Goal: Task Accomplishment & Management: Manage account settings

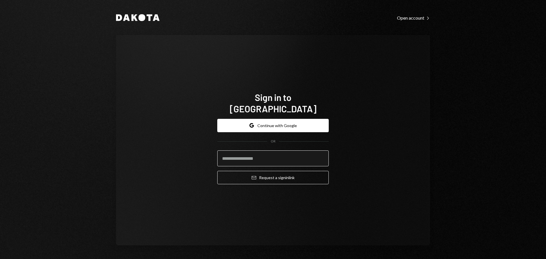
click at [260, 150] on input "email" at bounding box center [272, 158] width 111 height 16
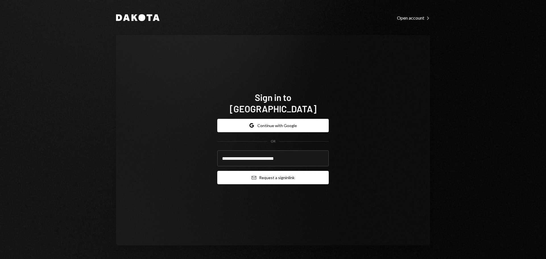
type input "**********"
click at [257, 171] on button "Email Request a sign in link" at bounding box center [272, 177] width 111 height 13
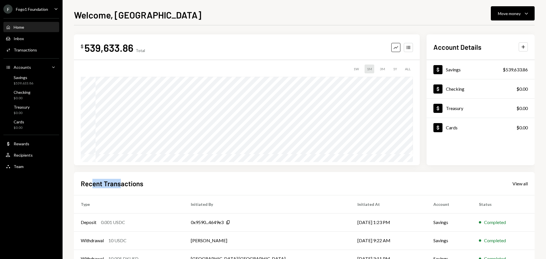
drag, startPoint x: 91, startPoint y: 185, endPoint x: 121, endPoint y: 186, distance: 29.9
click at [121, 186] on h2 "Recent Transactions" at bounding box center [112, 183] width 63 height 9
click at [131, 186] on h2 "Recent Transactions" at bounding box center [112, 183] width 63 height 9
click at [30, 13] on div "F Fogo1 Foundation" at bounding box center [25, 9] width 45 height 9
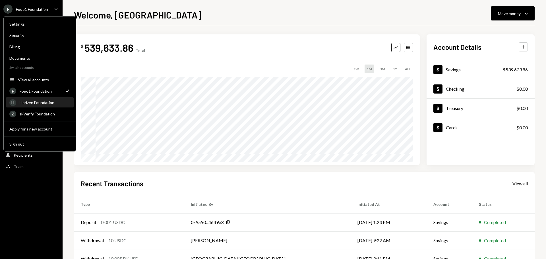
click at [37, 104] on div "Horizen Foundation" at bounding box center [45, 102] width 51 height 5
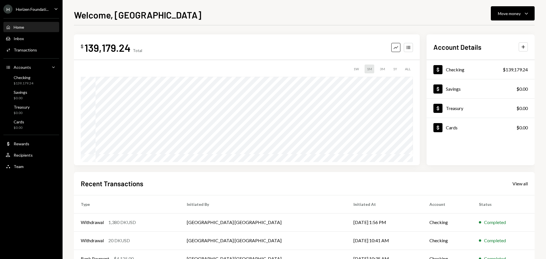
click at [117, 187] on h2 "Recent Transactions" at bounding box center [112, 183] width 63 height 9
click at [29, 84] on div "$139,179.24" at bounding box center [24, 83] width 20 height 5
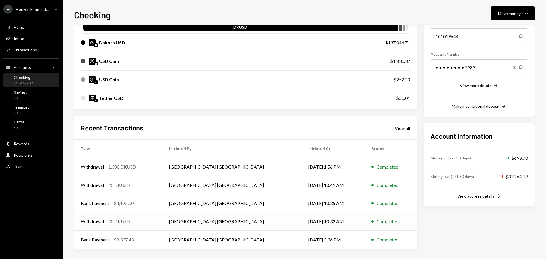
scroll to position [65, 0]
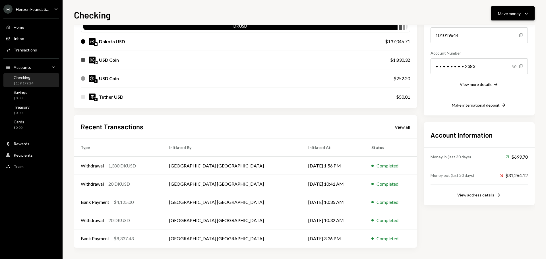
click at [512, 18] on button "Move money Caret Down" at bounding box center [513, 13] width 44 height 14
click at [507, 31] on div "Send" at bounding box center [508, 31] width 42 height 6
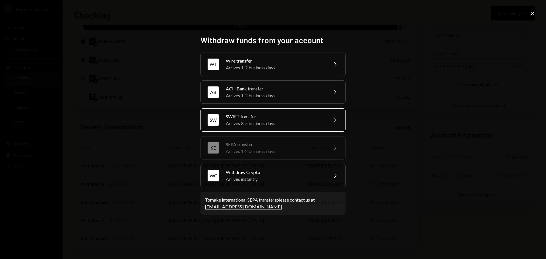
click at [252, 123] on div "Arrives 3-5 business days" at bounding box center [275, 123] width 99 height 7
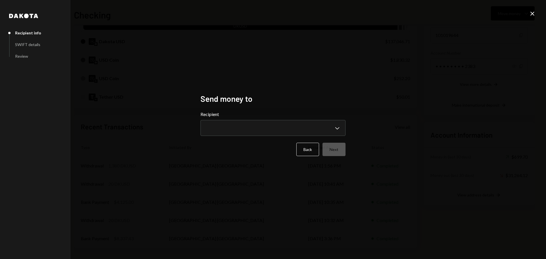
click at [252, 123] on body "H Horizen Foundati... Caret Down Home Home Inbox Inbox Activities Transactions …" at bounding box center [273, 129] width 546 height 259
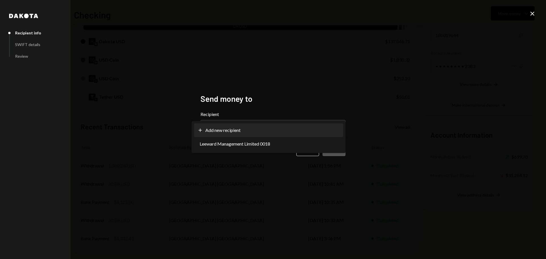
select select "**********"
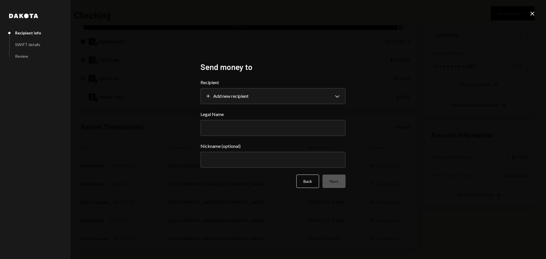
click at [222, 127] on input "Legal Name" at bounding box center [273, 128] width 145 height 16
type input "**********"
click at [127, 174] on div "**********" at bounding box center [273, 129] width 546 height 259
click at [220, 162] on input "Nickname (optional)" at bounding box center [273, 160] width 145 height 16
type input "*****"
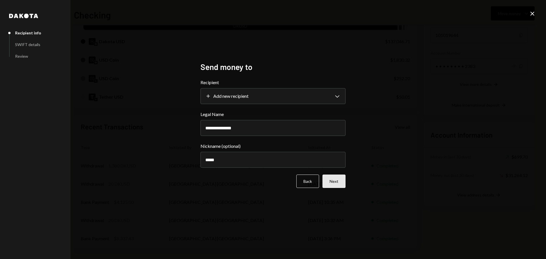
click at [334, 180] on button "Next" at bounding box center [334, 181] width 23 height 13
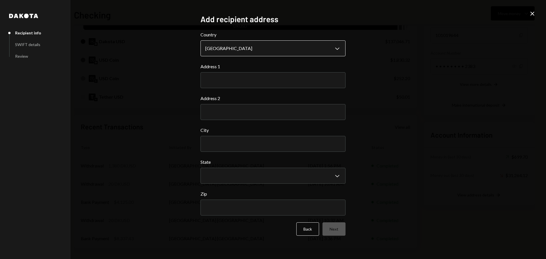
click at [237, 47] on body "H Horizen Foundati... Caret Down Home Home Inbox Inbox Activities Transactions …" at bounding box center [273, 129] width 546 height 259
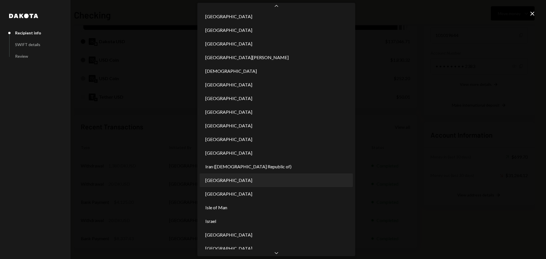
scroll to position [1299, 0]
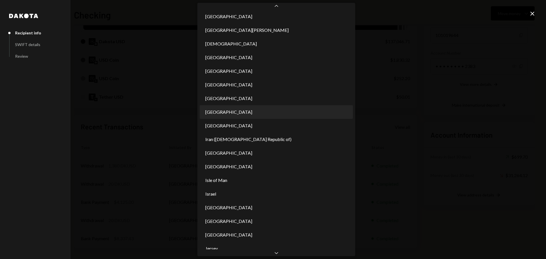
select select "***"
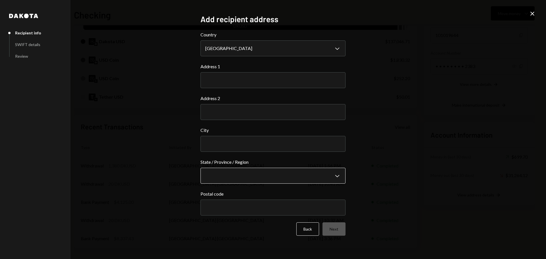
click at [309, 172] on body "H Horizen Foundati... Caret Down Home Home Inbox Inbox Activities Transactions …" at bounding box center [273, 129] width 546 height 259
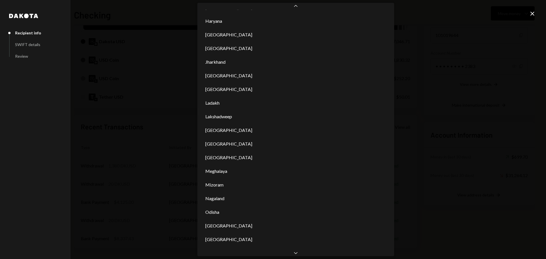
scroll to position [202, 0]
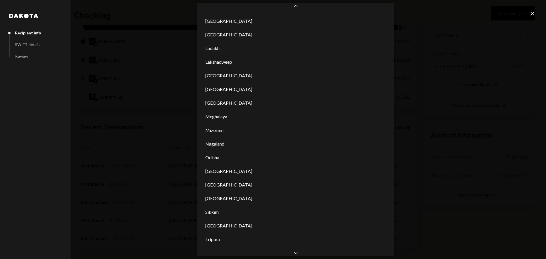
click at [158, 147] on div "**********" at bounding box center [273, 129] width 546 height 259
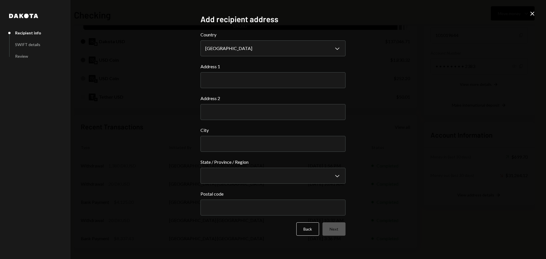
click at [530, 12] on icon "Close" at bounding box center [532, 13] width 7 height 7
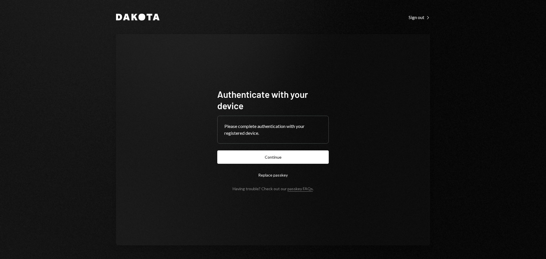
click at [314, 155] on button "Continue" at bounding box center [272, 156] width 111 height 13
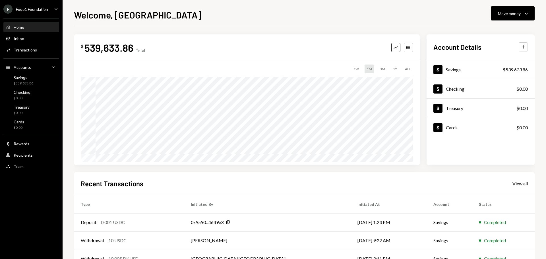
click at [36, 3] on ul "F Fogo1 Foundation Caret Down Home Home Inbox Inbox Activities Transactions Acc…" at bounding box center [31, 86] width 63 height 173
click at [38, 8] on div "Fogo1 Foundation" at bounding box center [32, 9] width 32 height 5
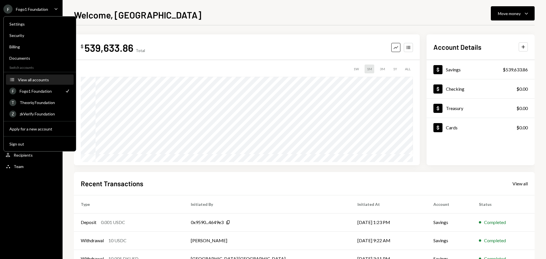
click at [39, 80] on div "View all accounts" at bounding box center [44, 79] width 52 height 5
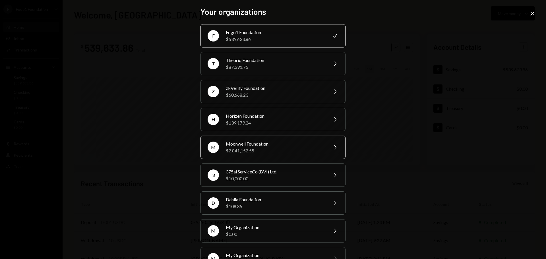
click at [246, 156] on div "M Moonwell Foundation $2,841,152.55 Chevron Right" at bounding box center [273, 147] width 145 height 23
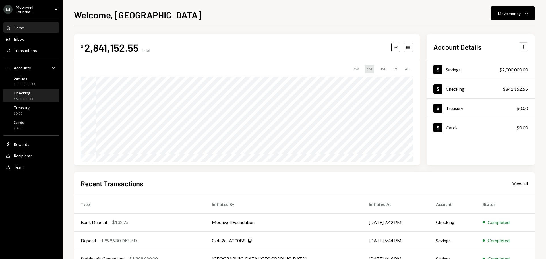
click at [32, 97] on div "$841,152.55" at bounding box center [24, 98] width 20 height 5
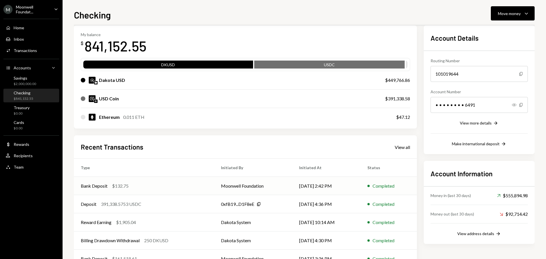
scroll to position [47, 0]
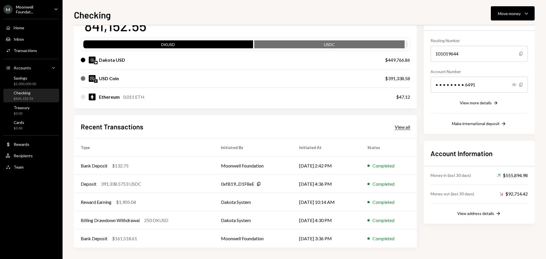
click at [404, 129] on div "View all" at bounding box center [402, 127] width 15 height 6
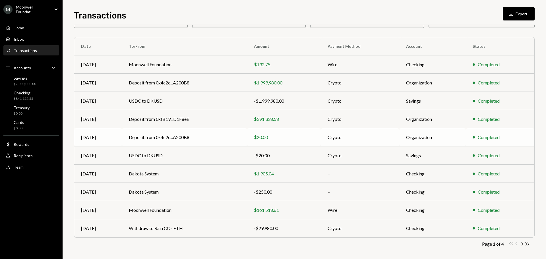
scroll to position [38, 0]
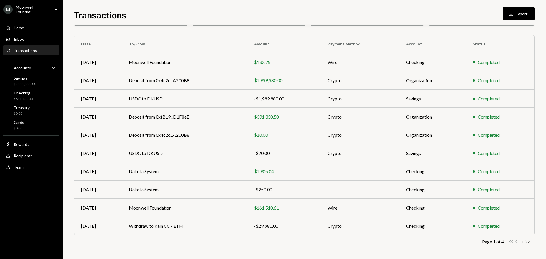
click at [521, 243] on icon "Chevron Right" at bounding box center [521, 241] width 5 height 5
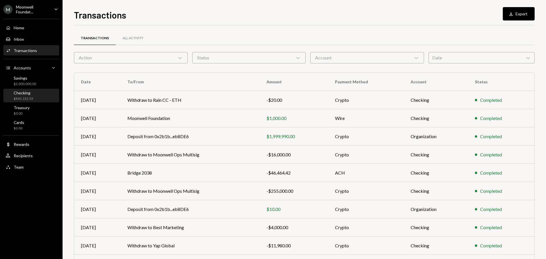
click at [29, 98] on div "$841,152.55" at bounding box center [24, 98] width 20 height 5
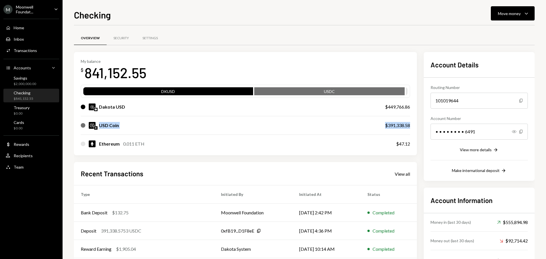
drag, startPoint x: 98, startPoint y: 127, endPoint x: 409, endPoint y: 127, distance: 311.7
click at [409, 127] on div "USD Coin $391,338.58" at bounding box center [245, 125] width 329 height 18
click at [398, 128] on div "$391,338.58" at bounding box center [397, 125] width 25 height 7
click at [502, 13] on div "Move money" at bounding box center [509, 14] width 23 height 6
click at [495, 32] on div "Send" at bounding box center [508, 31] width 42 height 6
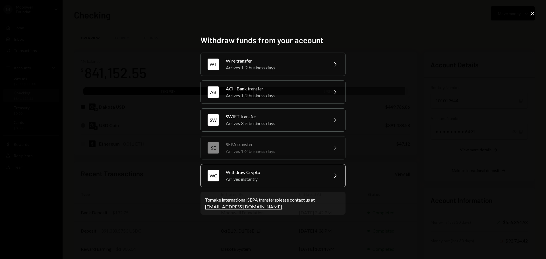
click at [239, 181] on div "Arrives instantly" at bounding box center [275, 179] width 99 height 7
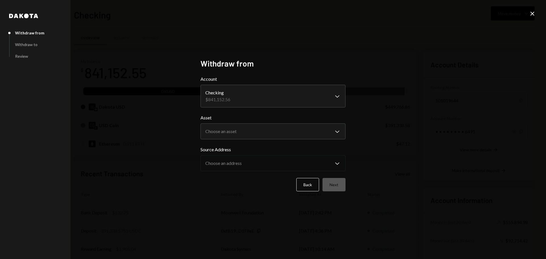
click at [222, 137] on body "M Moonwell Foundat... Caret Down Home Home Inbox Inbox Activities Transactions …" at bounding box center [273, 129] width 546 height 259
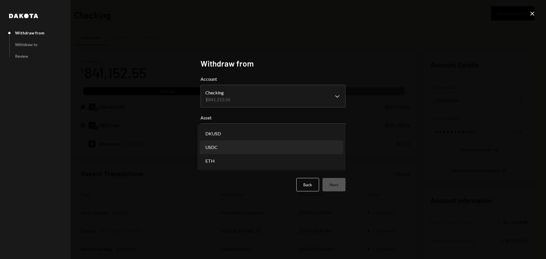
select select "****"
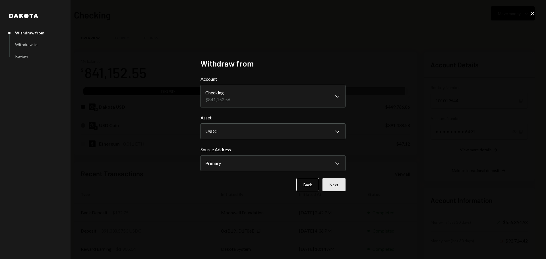
click at [334, 186] on button "Next" at bounding box center [334, 184] width 23 height 13
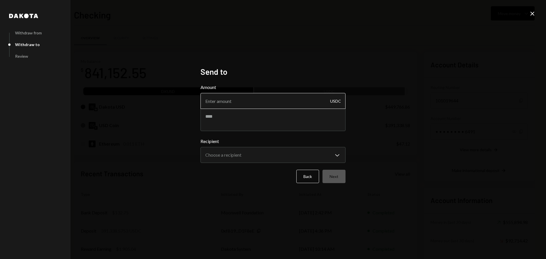
click at [216, 99] on input "Amount" at bounding box center [273, 101] width 145 height 16
click at [211, 101] on input "250000" at bounding box center [273, 101] width 145 height 16
type input "260000"
click at [265, 118] on textarea at bounding box center [273, 119] width 145 height 23
type textarea "*"
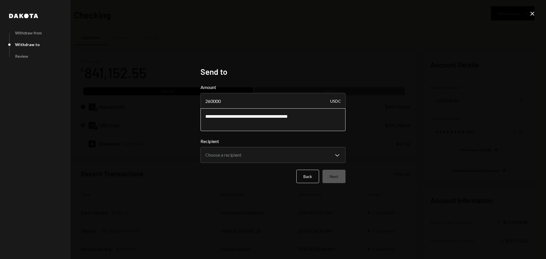
drag, startPoint x: 230, startPoint y: 119, endPoint x: 245, endPoint y: 119, distance: 15.4
click at [241, 119] on textarea "**********" at bounding box center [273, 119] width 145 height 23
click at [250, 118] on textarea "**********" at bounding box center [273, 119] width 145 height 23
type textarea "**********"
click at [267, 155] on body "M Moonwell Foundat... Caret Down Home Home Inbox Inbox Activities Transactions …" at bounding box center [273, 129] width 546 height 259
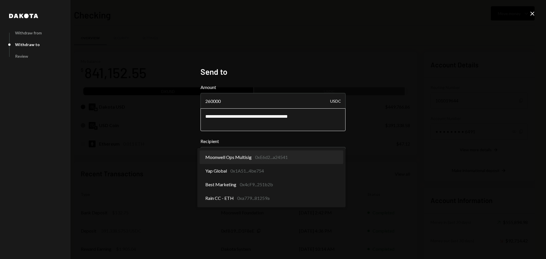
select select "**********"
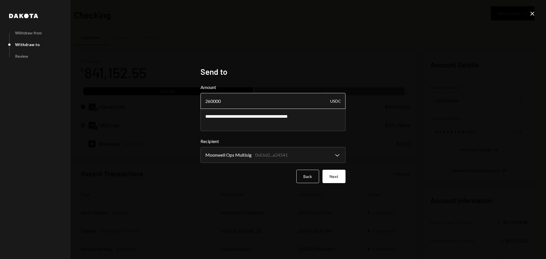
click at [213, 102] on input "260000" at bounding box center [273, 101] width 145 height 16
click at [330, 177] on button "Next" at bounding box center [334, 176] width 23 height 13
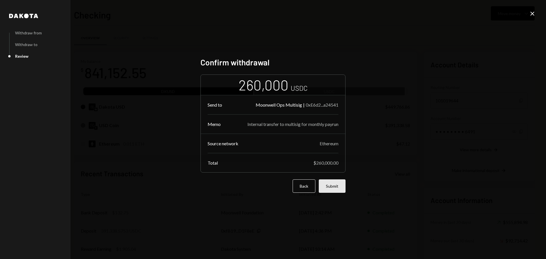
click at [327, 187] on button "Submit" at bounding box center [332, 185] width 27 height 13
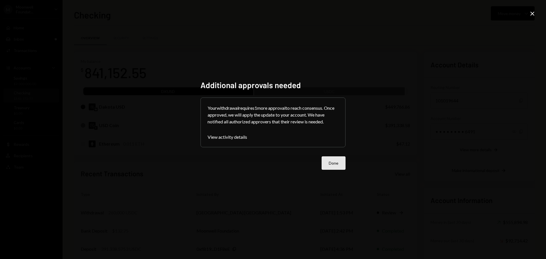
click at [330, 164] on button "Done" at bounding box center [334, 162] width 24 height 13
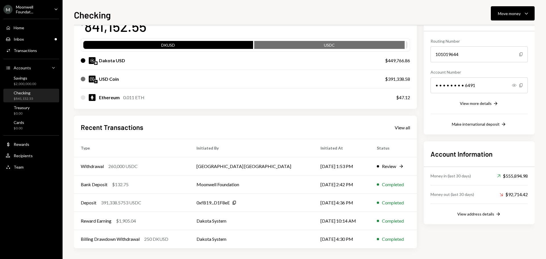
scroll to position [47, 0]
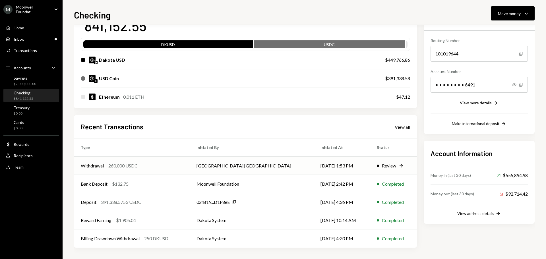
click at [183, 166] on div "Withdrawal 260,000 USDC" at bounding box center [132, 165] width 102 height 7
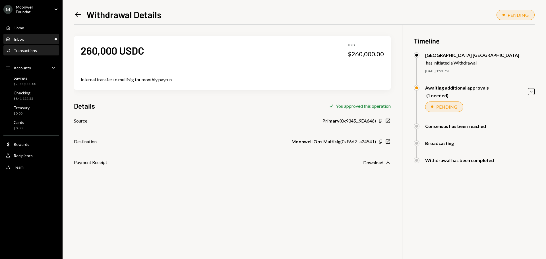
click at [36, 42] on div "Inbox Inbox" at bounding box center [31, 39] width 51 height 10
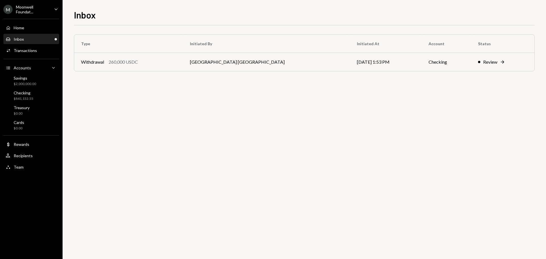
click at [24, 11] on div "Moonwell Foundat..." at bounding box center [33, 10] width 34 height 10
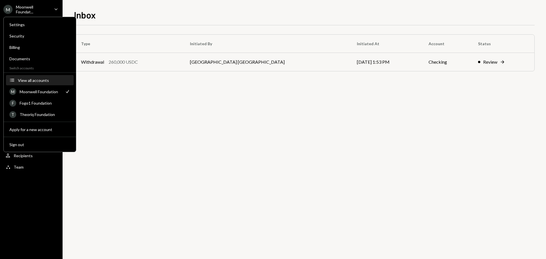
click at [36, 82] on div "View all accounts" at bounding box center [44, 80] width 52 height 5
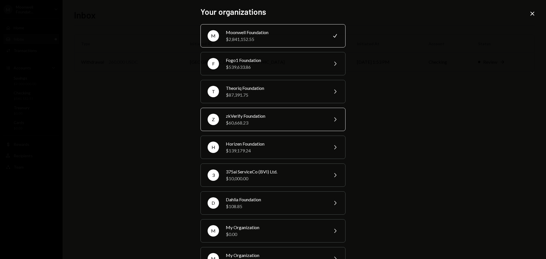
click at [257, 123] on div "$60,668.23" at bounding box center [275, 122] width 99 height 7
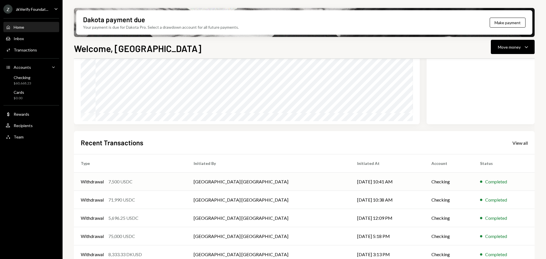
scroll to position [84, 0]
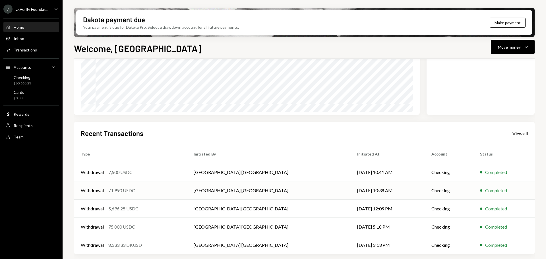
click at [137, 193] on div "Withdrawal 71,990 USDC" at bounding box center [130, 190] width 99 height 7
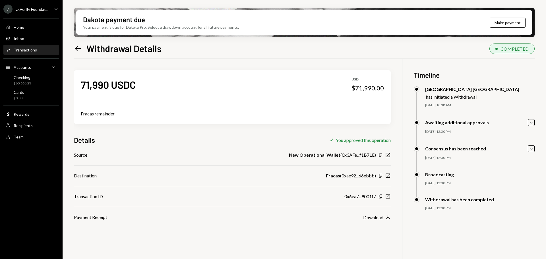
click at [387, 195] on icon "New Window" at bounding box center [388, 197] width 6 height 6
click at [43, 11] on div "zkVerify Foundat..." at bounding box center [32, 9] width 32 height 5
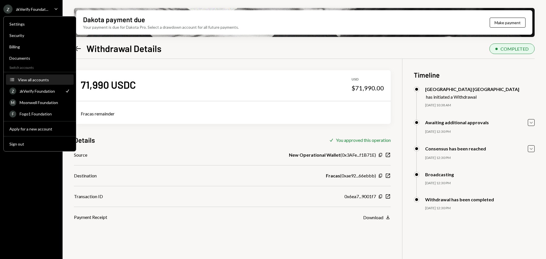
click at [33, 80] on div "View all accounts" at bounding box center [44, 79] width 52 height 5
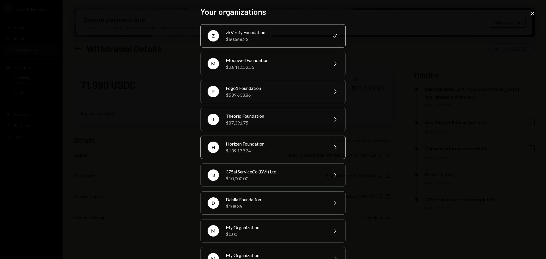
click at [251, 148] on div "$139,179.24" at bounding box center [275, 150] width 99 height 7
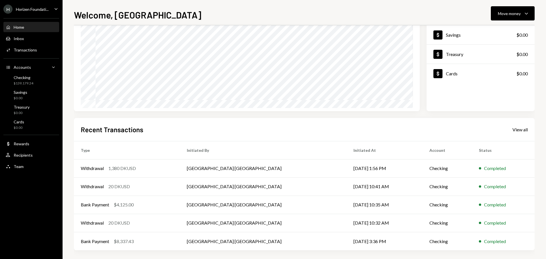
scroll to position [57, 0]
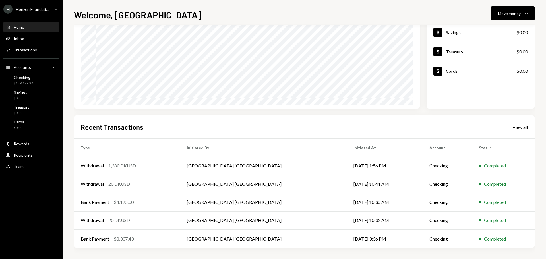
click at [516, 128] on div "View all" at bounding box center [519, 127] width 15 height 6
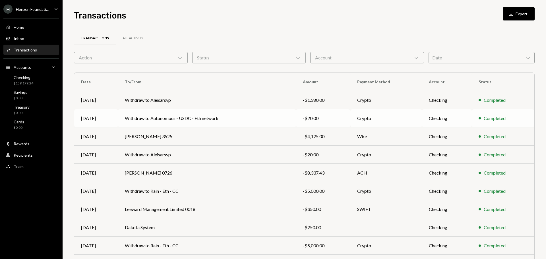
click at [172, 121] on td "Withdraw to Autonomous - USDC - Eth network" at bounding box center [207, 118] width 178 height 18
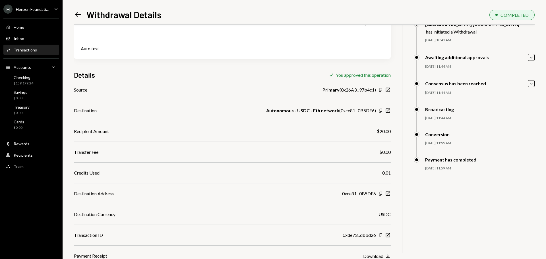
scroll to position [31, 0]
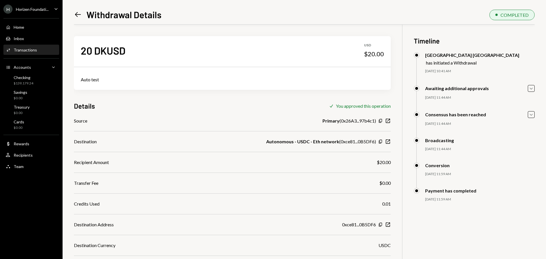
scroll to position [31, 0]
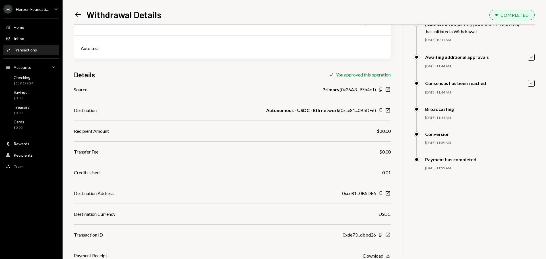
click at [389, 235] on icon "New Window" at bounding box center [388, 235] width 6 height 6
drag, startPoint x: 300, startPoint y: 111, endPoint x: 346, endPoint y: 113, distance: 45.8
click at [346, 113] on div "Autonomous - USDC - Eth network ( 0xce81...0B5DF6 )" at bounding box center [321, 110] width 110 height 7
click at [349, 112] on div "Autonomous - USDC - Eth network ( 0xce81...0B5DF6 )" at bounding box center [321, 110] width 110 height 7
drag, startPoint x: 341, startPoint y: 111, endPoint x: 376, endPoint y: 111, distance: 34.4
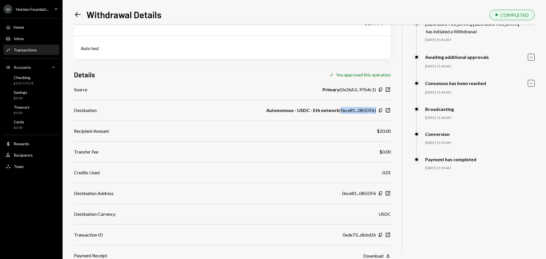
click at [376, 111] on div "Autonomous - USDC - Eth network ( 0xce81...0B5DF6 )" at bounding box center [321, 110] width 110 height 7
click at [366, 111] on div "Autonomous - USDC - Eth network ( 0xce81...0B5DF6 )" at bounding box center [321, 110] width 110 height 7
click at [388, 111] on icon "New Window" at bounding box center [388, 111] width 6 height 6
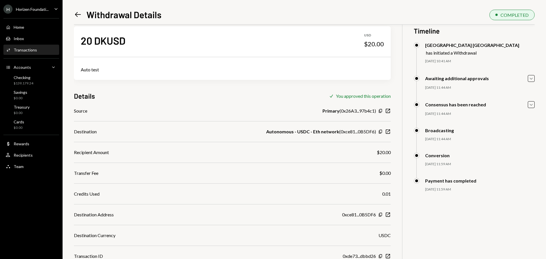
scroll to position [0, 0]
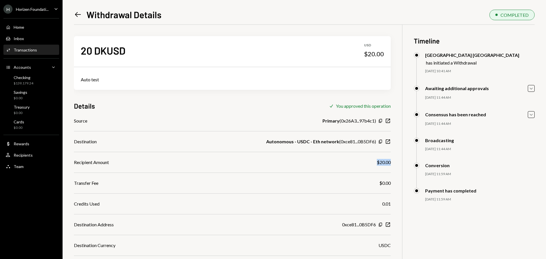
drag, startPoint x: 373, startPoint y: 162, endPoint x: 391, endPoint y: 161, distance: 17.4
click at [391, 161] on div "20 DKUSD USD $20.00 Auto test Details Check You approved this operation Source …" at bounding box center [304, 158] width 461 height 266
click at [385, 163] on div "$20.00" at bounding box center [384, 162] width 14 height 7
click at [44, 9] on div "Horizen Foundati..." at bounding box center [32, 9] width 33 height 5
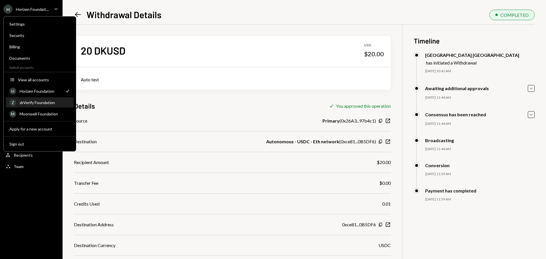
click at [46, 102] on div "zkVerify Foundation" at bounding box center [45, 102] width 51 height 5
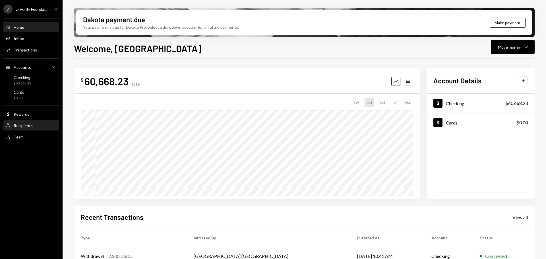
click at [27, 129] on div "User Recipients" at bounding box center [31, 126] width 51 height 10
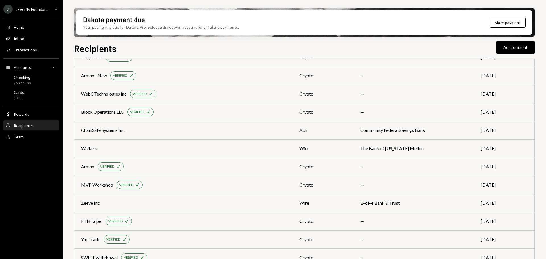
scroll to position [597, 0]
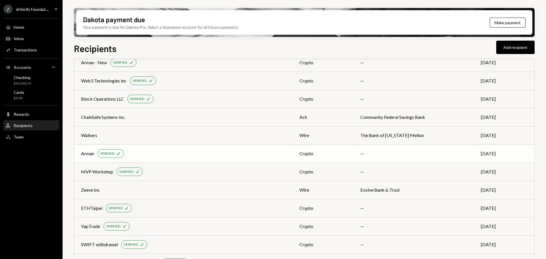
click at [92, 154] on div "Arman" at bounding box center [87, 153] width 13 height 7
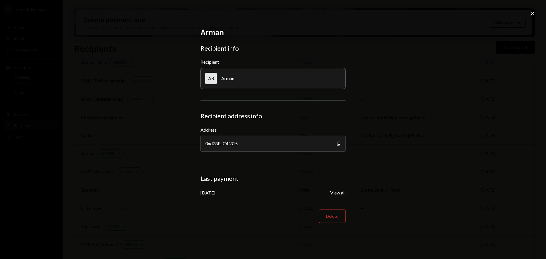
drag, startPoint x: 223, startPoint y: 193, endPoint x: 232, endPoint y: 193, distance: 9.7
click at [231, 193] on div "May 7, 2025 View all" at bounding box center [273, 192] width 145 height 7
click at [532, 12] on icon "Close" at bounding box center [532, 13] width 7 height 7
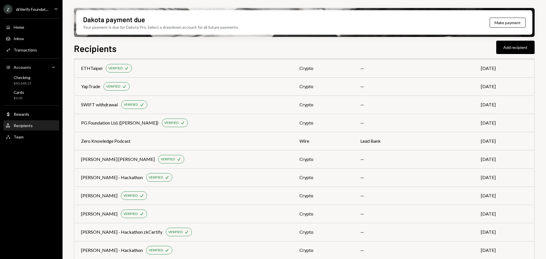
scroll to position [737, 0]
click at [32, 82] on div "Checking $60,668.23" at bounding box center [31, 80] width 51 height 11
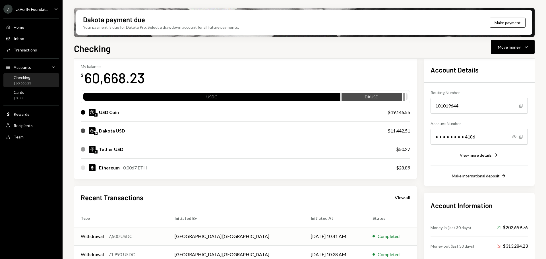
scroll to position [57, 0]
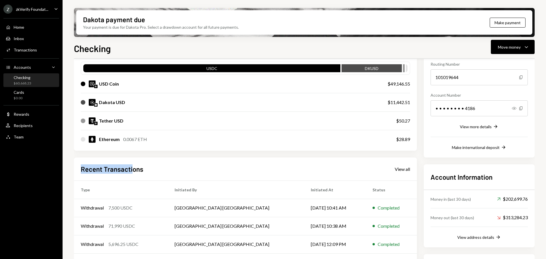
drag, startPoint x: 81, startPoint y: 169, endPoint x: 132, endPoint y: 168, distance: 50.3
click at [132, 168] on h2 "Recent Transactions" at bounding box center [112, 168] width 63 height 9
click at [108, 170] on h2 "Recent Transactions" at bounding box center [112, 168] width 63 height 9
drag, startPoint x: 81, startPoint y: 170, endPoint x: 137, endPoint y: 170, distance: 56.6
click at [137, 170] on h2 "Recent Transactions" at bounding box center [112, 168] width 63 height 9
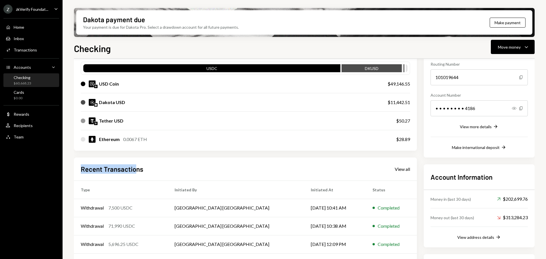
click at [117, 172] on h2 "Recent Transactions" at bounding box center [112, 168] width 63 height 9
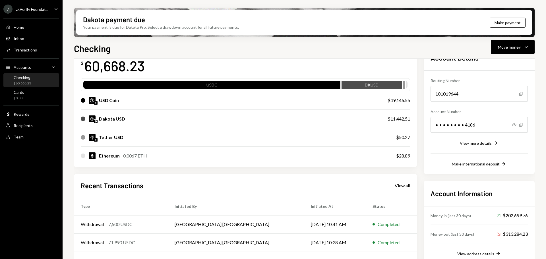
scroll to position [0, 0]
